Goal: Task Accomplishment & Management: Use online tool/utility

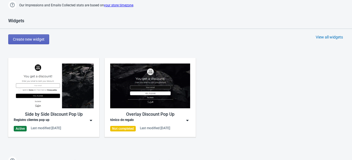
scroll to position [267, 0]
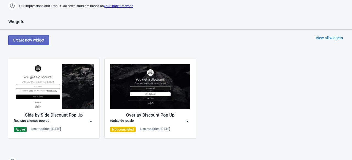
click at [92, 120] on img at bounding box center [91, 122] width 6 height 6
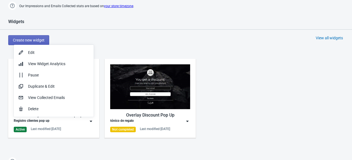
click at [92, 120] on img at bounding box center [91, 122] width 6 height 6
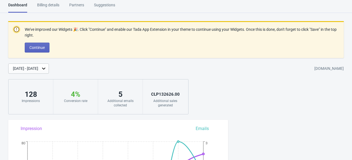
scroll to position [0, 0]
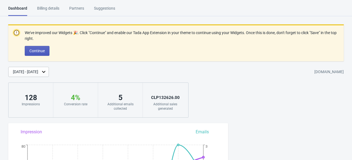
click at [33, 49] on span "Continue" at bounding box center [36, 51] width 15 height 4
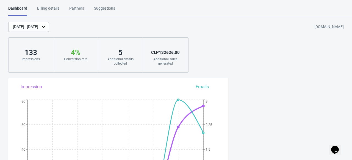
click at [38, 8] on div "Billing details" at bounding box center [48, 11] width 22 height 10
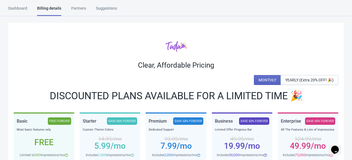
click at [19, 4] on html "Dashboard Billing details Partners Suggestions Dashboard Billing details Partne…" at bounding box center [176, 80] width 352 height 160
click at [17, 12] on div "Dashboard" at bounding box center [17, 11] width 19 height 10
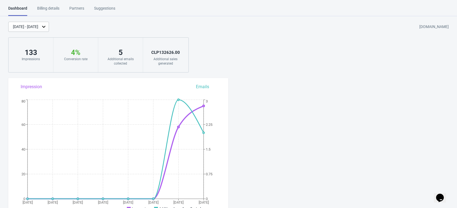
click at [49, 23] on div "Aug 25, 2025 - Sep 1, 2025" at bounding box center [28, 27] width 41 height 10
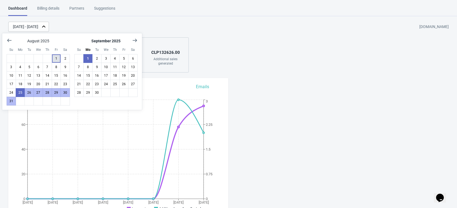
click at [57, 56] on button "1" at bounding box center [56, 58] width 9 height 9
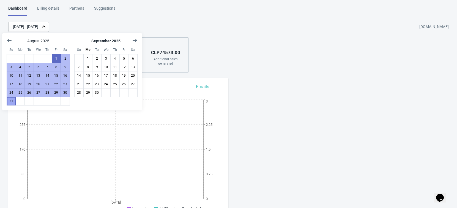
click at [9, 101] on button "31" at bounding box center [11, 101] width 9 height 9
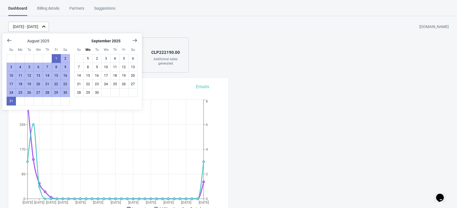
click at [269, 72] on div "Aug 1, 2025 - Aug 31, 2025 bruma-nativa.myshopify.com 612 Impressions 2 % Your …" at bounding box center [228, 47] width 457 height 51
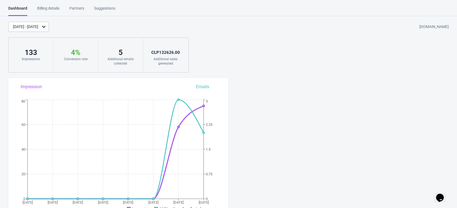
click at [49, 9] on div "Billing details" at bounding box center [48, 11] width 22 height 10
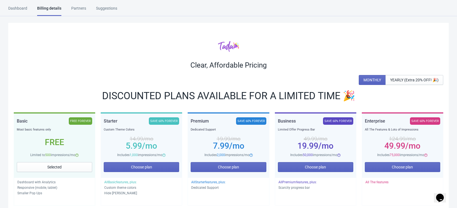
click at [73, 10] on div "Partners" at bounding box center [78, 11] width 15 height 10
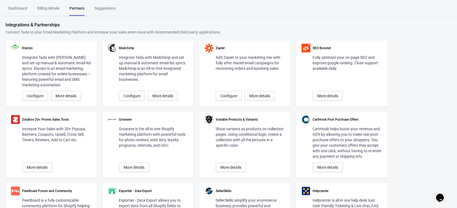
click at [110, 5] on html "Dashboard Billing details Partners Suggestions Dashboard Billing details Partne…" at bounding box center [228, 104] width 457 height 208
click at [105, 9] on div "Suggestions" at bounding box center [104, 11] width 21 height 10
click at [22, 10] on div "Dashboard" at bounding box center [17, 11] width 19 height 10
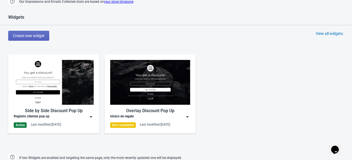
scroll to position [243, 0]
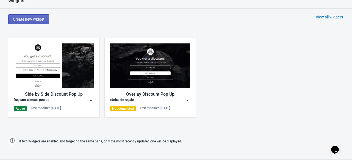
click at [90, 100] on img at bounding box center [91, 101] width 6 height 6
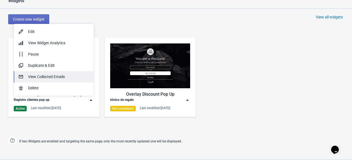
click at [40, 73] on button "View Collected Emails" at bounding box center [54, 76] width 80 height 11
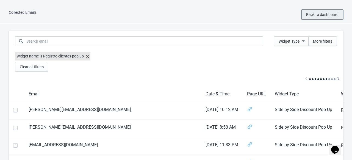
click at [314, 14] on span "Back to dashboard" at bounding box center [323, 14] width 32 height 4
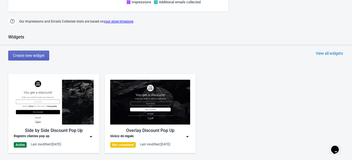
scroll to position [230, 0]
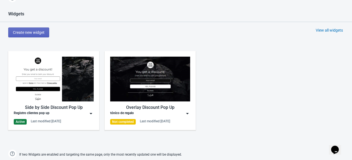
click at [91, 113] on img at bounding box center [91, 114] width 6 height 6
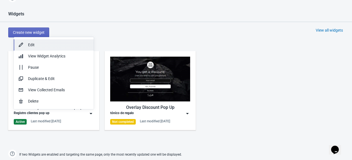
click at [33, 45] on div "Edit" at bounding box center [58, 45] width 61 height 6
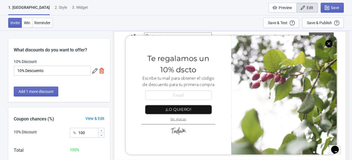
scroll to position [30, 0]
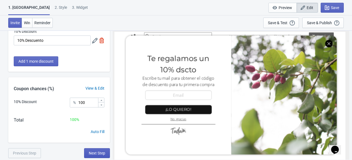
click at [102, 154] on span "Next Step" at bounding box center [97, 153] width 17 height 4
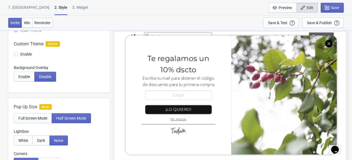
scroll to position [0, 0]
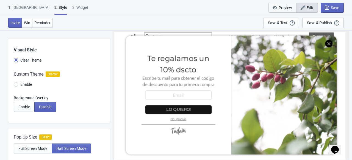
click at [284, 9] on span "Preview" at bounding box center [285, 8] width 13 height 4
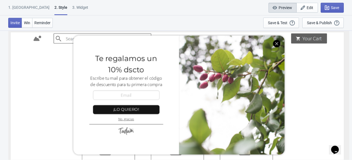
click at [284, 9] on span "Preview" at bounding box center [285, 8] width 13 height 4
click at [307, 10] on button "Edit" at bounding box center [307, 8] width 21 height 10
radio input "true"
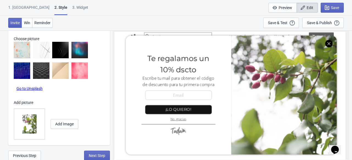
scroll to position [305, 0]
click at [99, 153] on span "Next Step" at bounding box center [97, 155] width 17 height 4
select select "once"
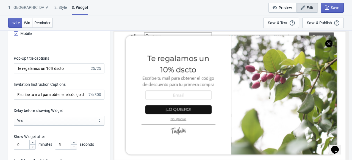
scroll to position [713, 0]
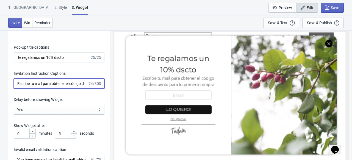
click at [72, 81] on input "Escribe tu mail para obtener el código de descuento para tu primera compra" at bounding box center [51, 84] width 74 height 10
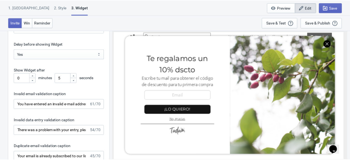
scroll to position [0, 0]
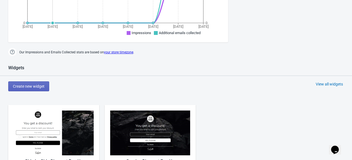
scroll to position [245, 0]
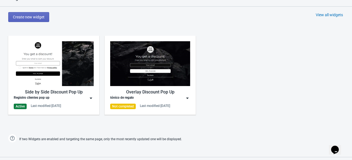
click at [91, 97] on img at bounding box center [91, 98] width 6 height 6
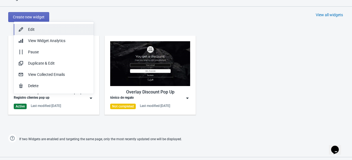
click at [55, 30] on div "Edit" at bounding box center [58, 30] width 61 height 6
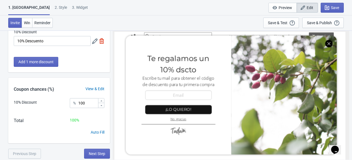
scroll to position [30, 0]
click at [96, 155] on span "Next Step" at bounding box center [97, 154] width 17 height 4
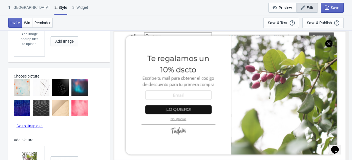
scroll to position [305, 0]
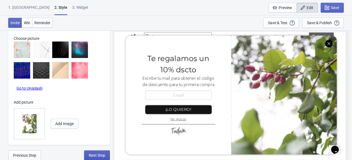
click at [95, 155] on span "Next Step" at bounding box center [97, 155] width 17 height 4
select select "once"
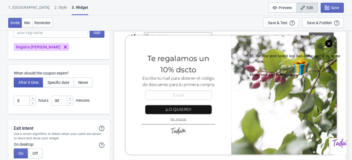
scroll to position [1273, 0]
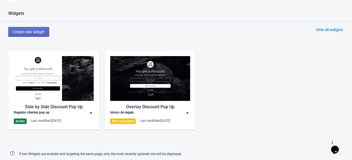
scroll to position [231, 0]
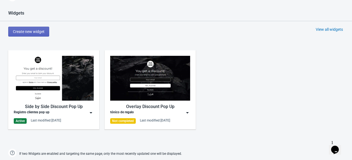
click at [90, 111] on img at bounding box center [91, 113] width 6 height 6
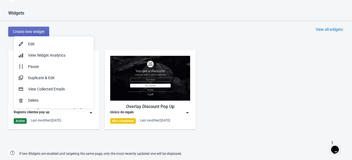
click at [90, 114] on img at bounding box center [91, 113] width 6 height 6
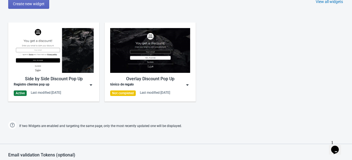
scroll to position [268, 0]
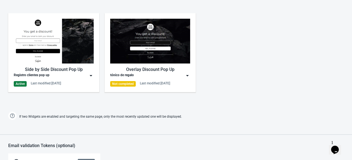
click at [93, 78] on div "Side by Side Discount Pop Up Registro clientes pop up Active Last modified: [DA…" at bounding box center [54, 53] width 80 height 68
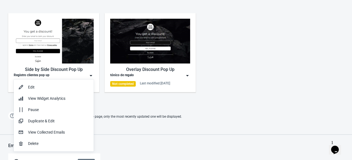
click at [106, 112] on span "If two Widgets are enabled and targeting the same page, only the most recently …" at bounding box center [100, 116] width 163 height 9
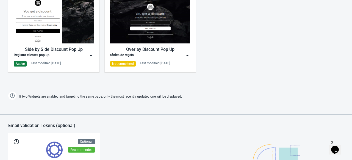
scroll to position [0, 0]
click at [91, 56] on img at bounding box center [91, 56] width 6 height 6
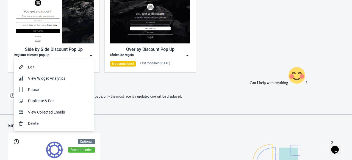
click at [91, 56] on img at bounding box center [91, 56] width 6 height 6
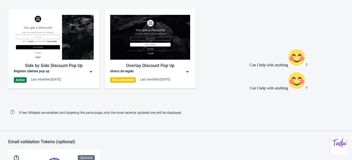
scroll to position [220, 0]
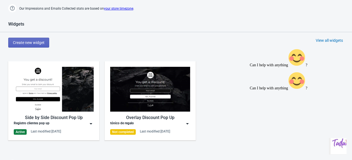
click at [91, 124] on img at bounding box center [91, 124] width 6 height 6
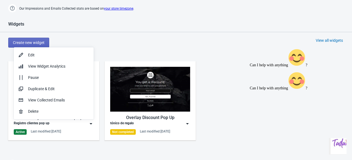
click at [91, 124] on img at bounding box center [91, 124] width 6 height 6
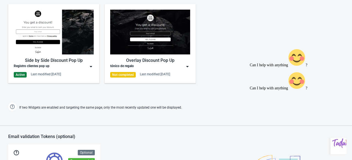
scroll to position [276, 0]
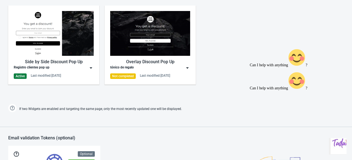
click at [91, 71] on div "Side by Side Discount Pop Up Registro clientes pop up Active Last modified: [DA…" at bounding box center [54, 45] width 80 height 68
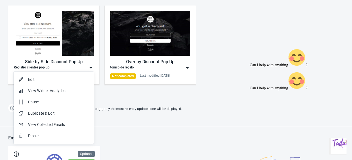
click at [91, 71] on div "Edit View Widget Analytics Pause Duplicate & Edit View Collected Emails Delete" at bounding box center [54, 106] width 80 height 73
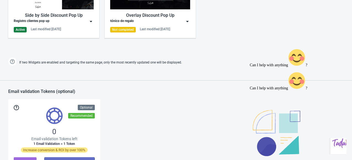
scroll to position [322, 0]
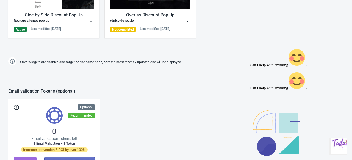
click at [91, 21] on img at bounding box center [91, 21] width 6 height 6
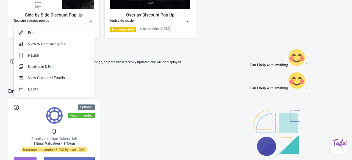
click at [91, 21] on img at bounding box center [91, 21] width 6 height 6
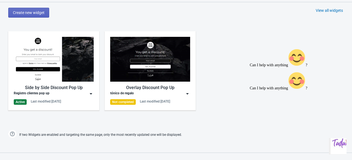
scroll to position [250, 0]
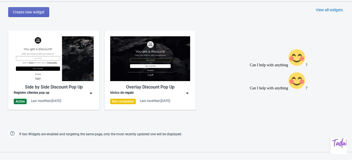
click at [90, 93] on img at bounding box center [91, 94] width 6 height 6
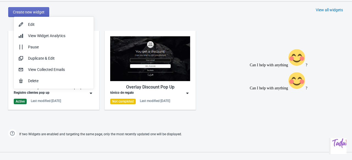
click at [90, 93] on img at bounding box center [91, 94] width 6 height 6
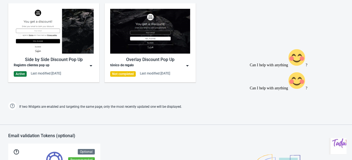
scroll to position [278, 0]
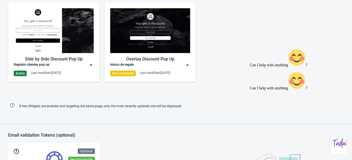
click at [94, 65] on img at bounding box center [91, 65] width 6 height 6
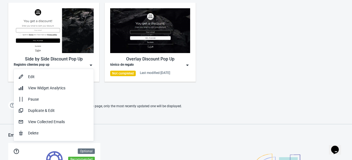
click at [211, 97] on div "Widgets Create new widget View all widgets Side by Side Discount Pop Up Registr…" at bounding box center [176, 37] width 352 height 148
